Goal: Find specific page/section: Find specific page/section

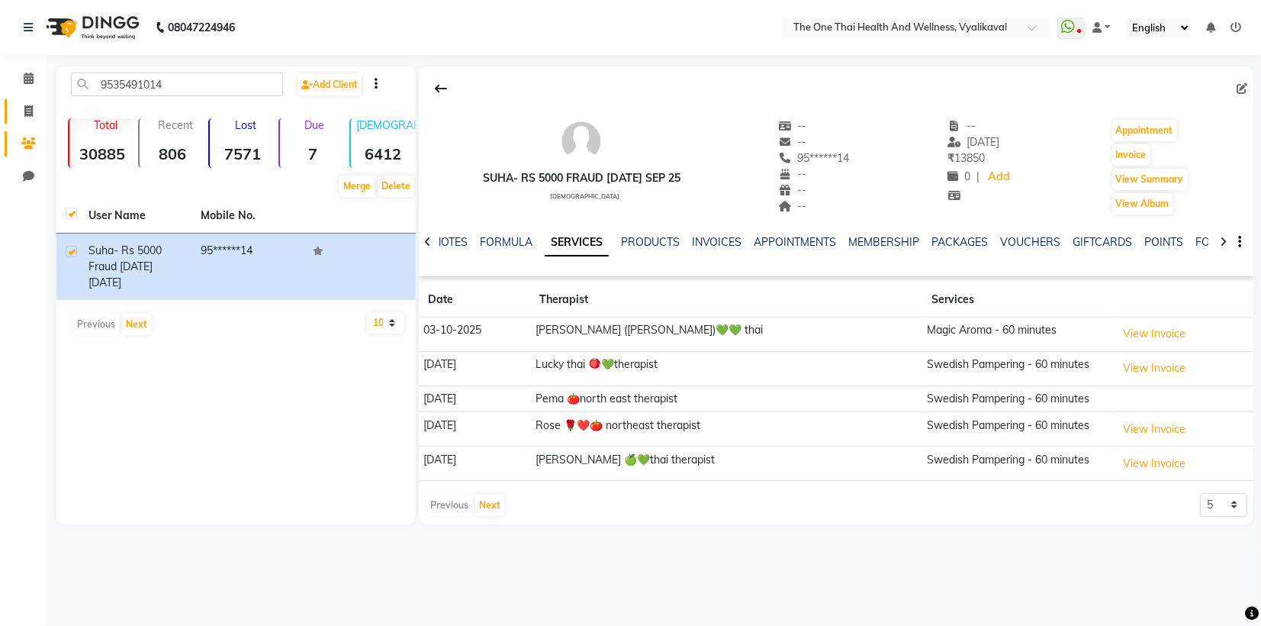
click at [26, 110] on icon at bounding box center [28, 110] width 8 height 11
select select "service"
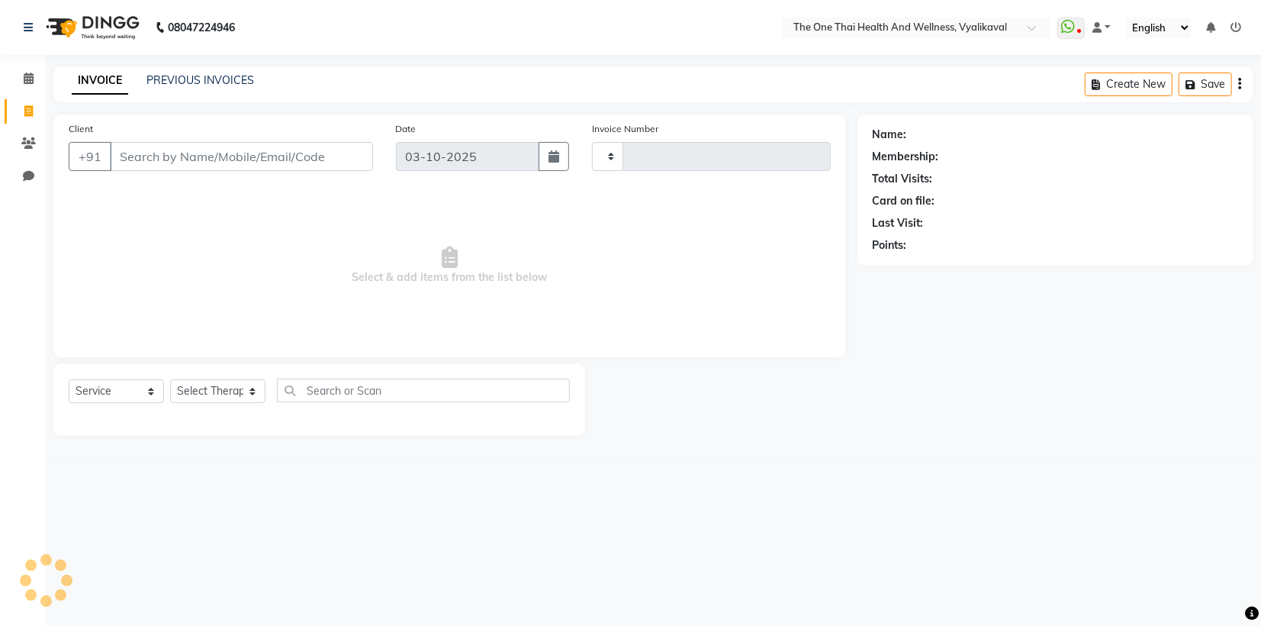
type input "2687"
select select "5972"
click at [32, 140] on icon at bounding box center [28, 142] width 14 height 11
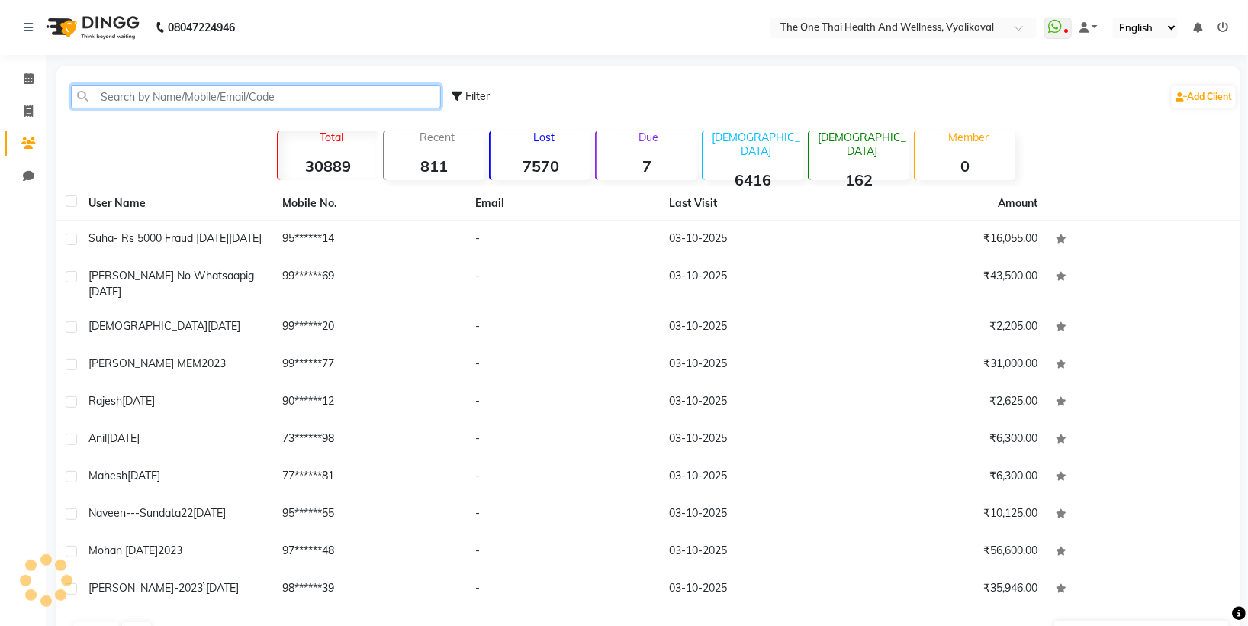
click at [134, 98] on input "text" at bounding box center [256, 97] width 370 height 24
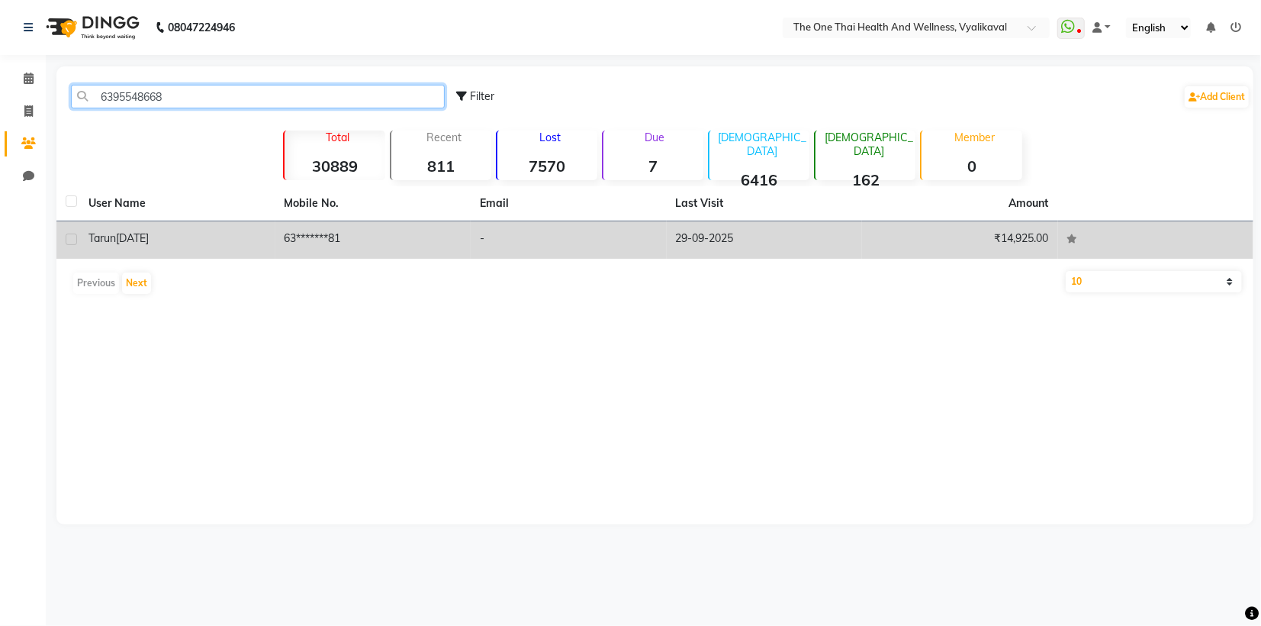
type input "6395548668"
click at [66, 240] on label at bounding box center [71, 238] width 11 height 11
click at [66, 240] on input "checkbox" at bounding box center [71, 240] width 10 height 10
checkbox input "true"
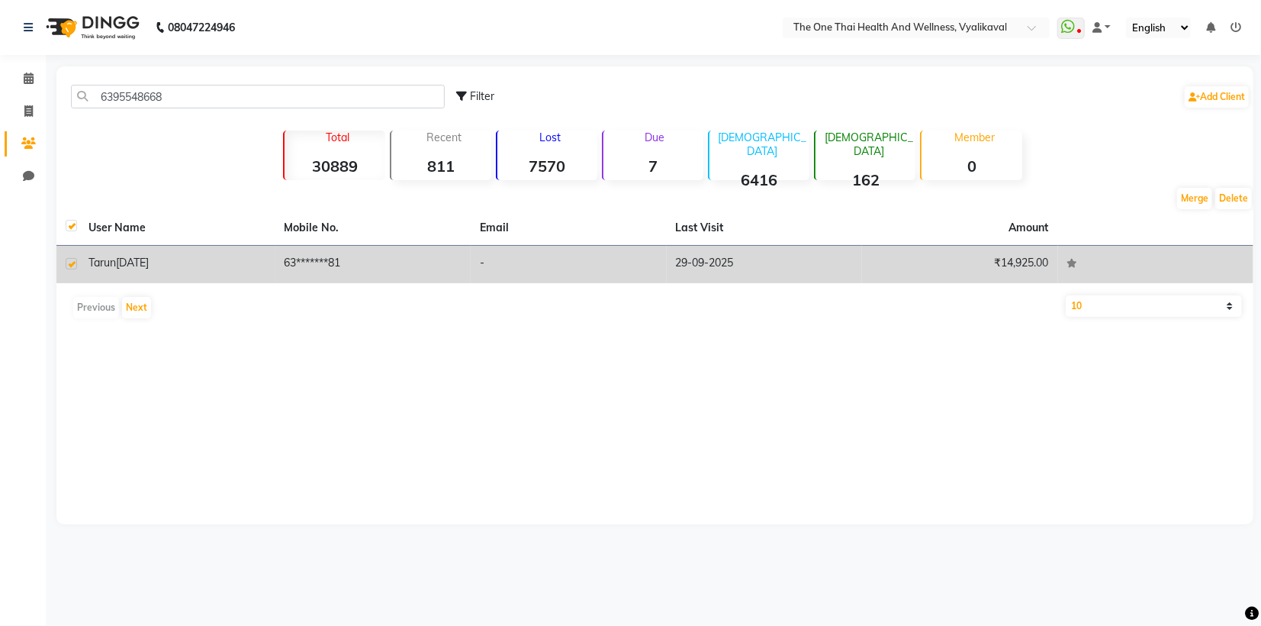
click at [144, 267] on span "[DATE]" at bounding box center [132, 263] width 33 height 14
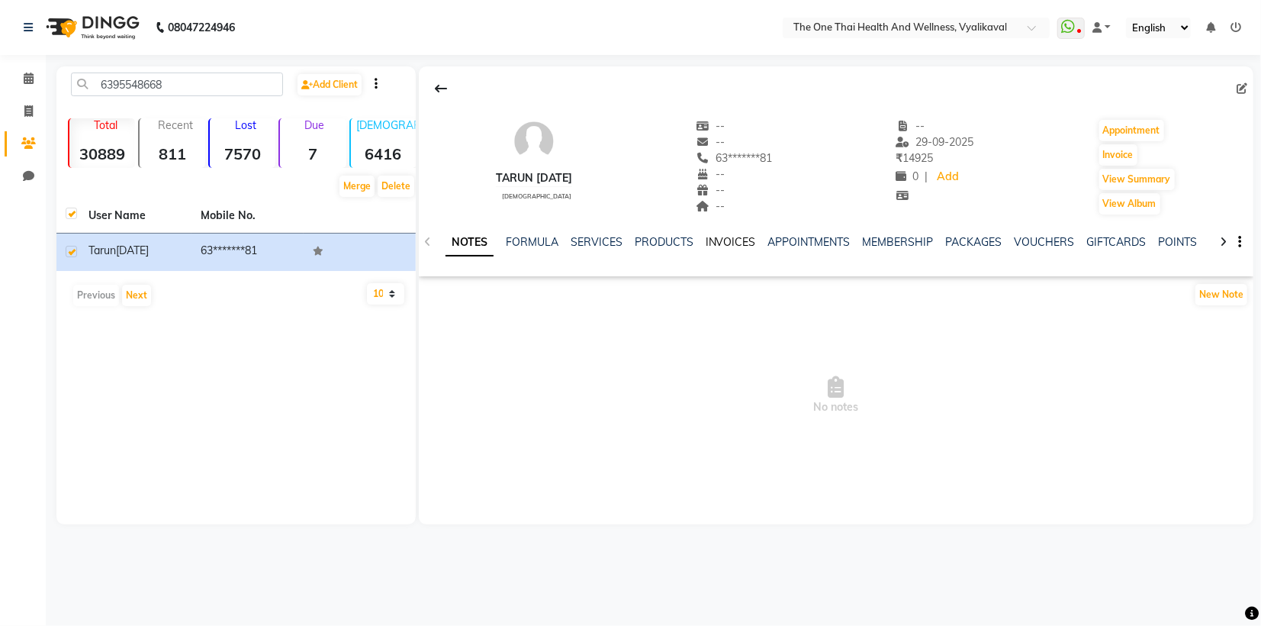
click at [713, 247] on link "INVOICES" at bounding box center [731, 242] width 50 height 14
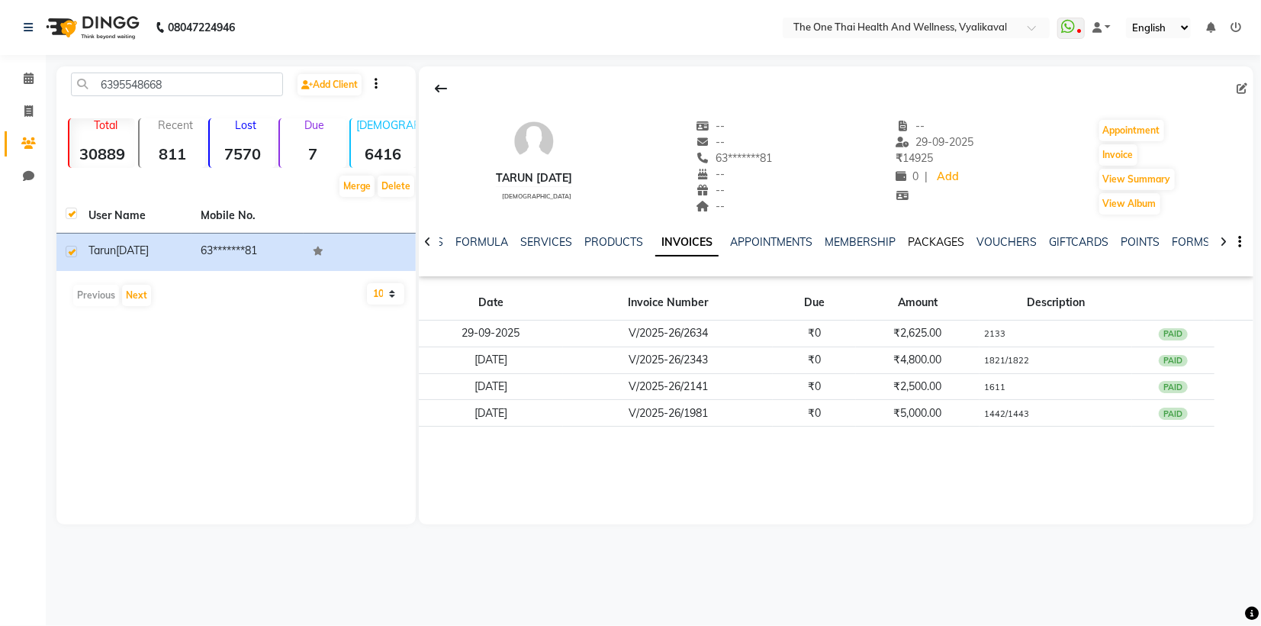
click at [928, 241] on link "PACKAGES" at bounding box center [937, 242] width 56 height 14
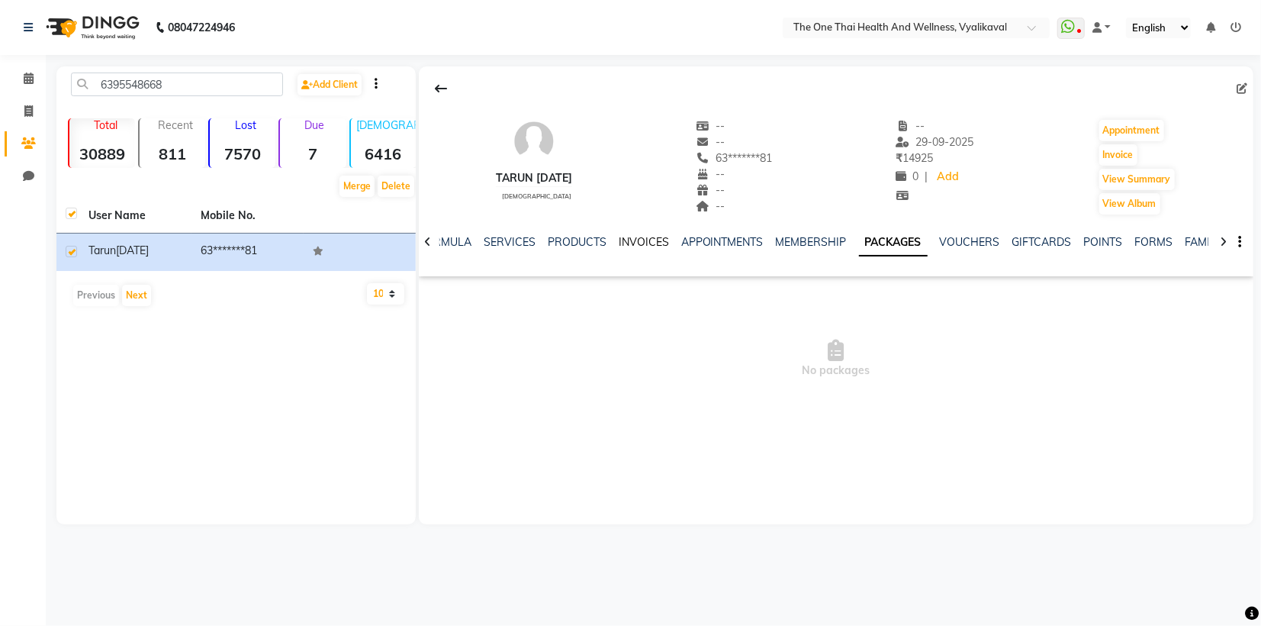
click at [636, 239] on link "INVOICES" at bounding box center [644, 242] width 50 height 14
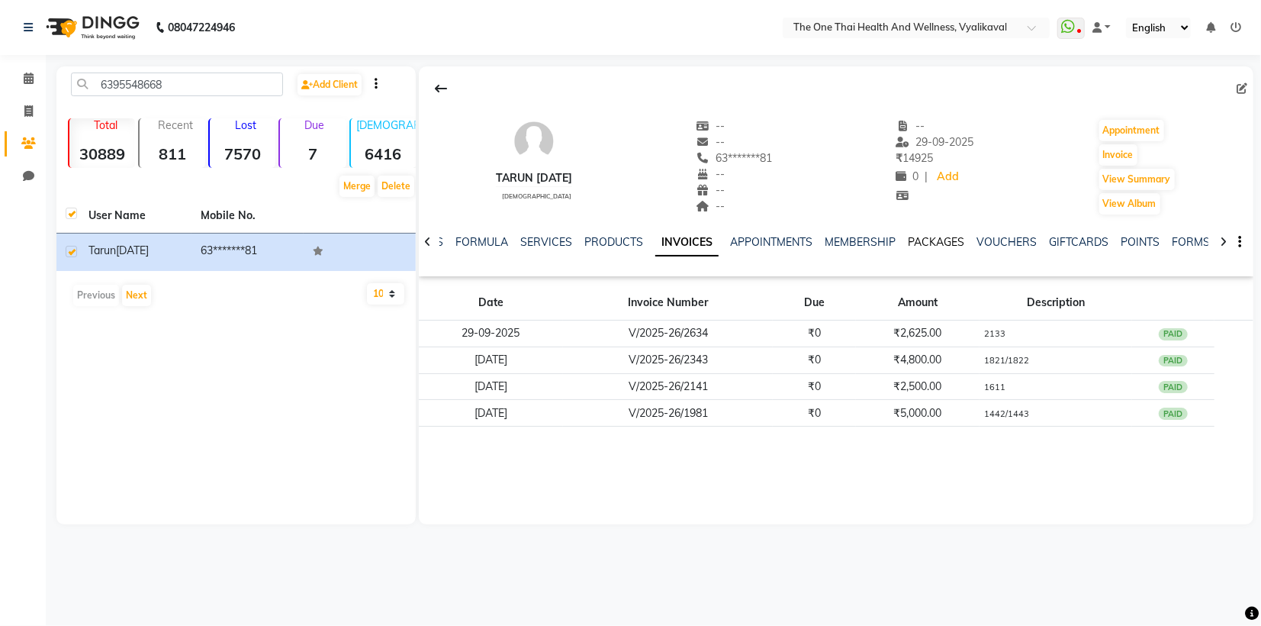
click at [925, 243] on link "PACKAGES" at bounding box center [937, 242] width 56 height 14
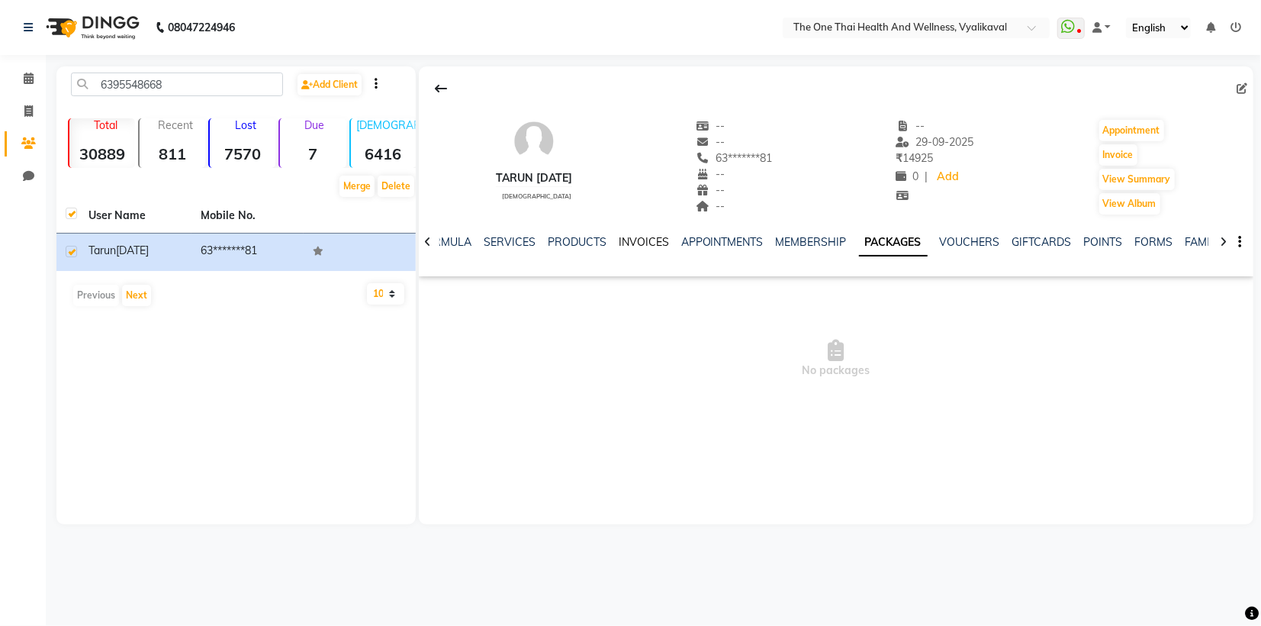
click at [637, 243] on link "INVOICES" at bounding box center [644, 242] width 50 height 14
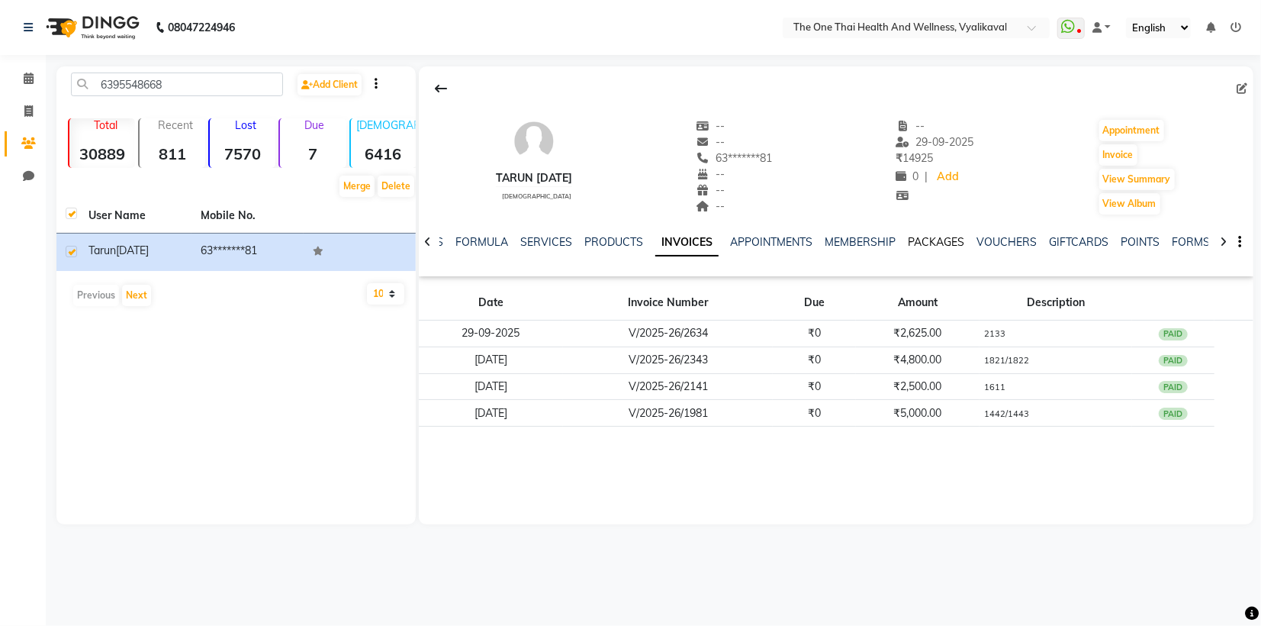
click at [909, 235] on link "PACKAGES" at bounding box center [937, 242] width 56 height 14
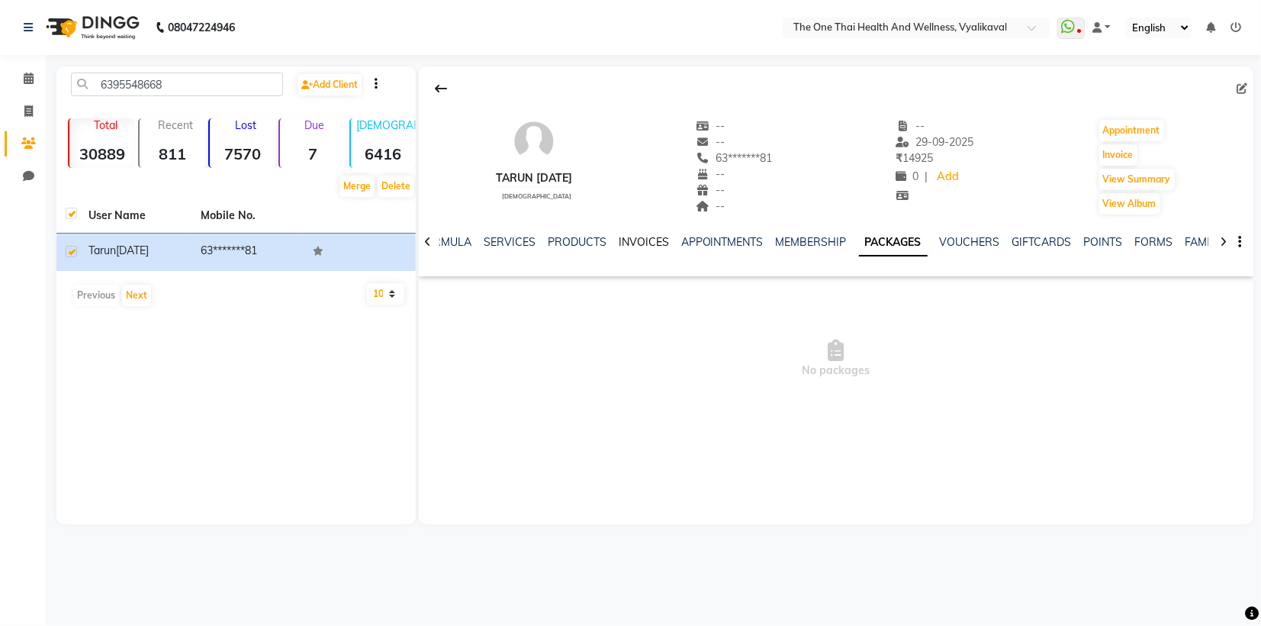
click at [632, 239] on link "INVOICES" at bounding box center [644, 242] width 50 height 14
